Goal: Information Seeking & Learning: Learn about a topic

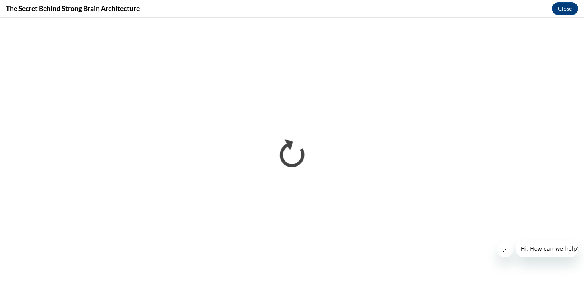
scroll to position [478, 0]
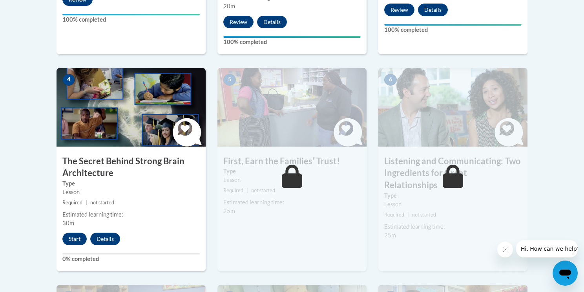
scroll to position [425, 0]
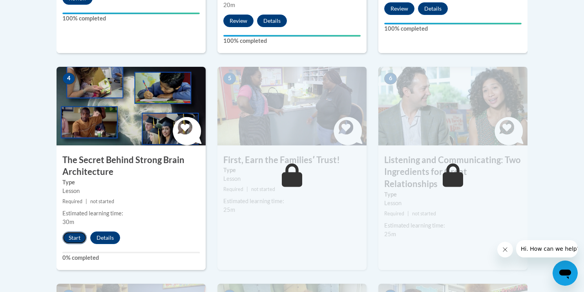
click at [72, 232] on button "Start" at bounding box center [74, 237] width 24 height 13
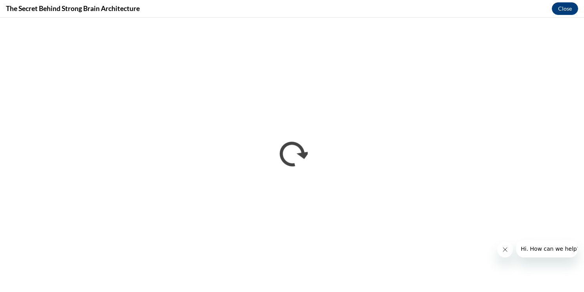
scroll to position [0, 0]
